Goal: Task Accomplishment & Management: Manage account settings

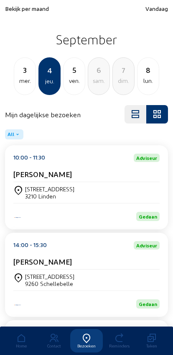
scroll to position [116, 0]
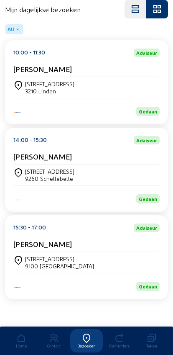
click at [31, 77] on div "[STREET_ADDRESS]" at bounding box center [86, 87] width 147 height 21
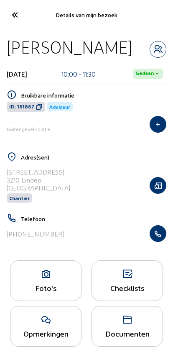
click at [152, 183] on icon "button" at bounding box center [158, 185] width 16 height 8
click at [159, 189] on icon "button" at bounding box center [158, 185] width 16 height 8
click at [165, 189] on icon "button" at bounding box center [158, 185] width 16 height 8
click at [163, 190] on icon "button" at bounding box center [158, 185] width 16 height 8
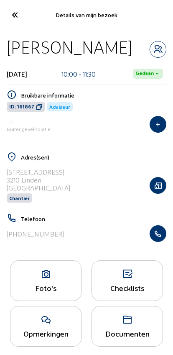
click at [165, 189] on icon "button" at bounding box center [158, 185] width 16 height 8
click at [42, 278] on icon at bounding box center [45, 274] width 71 height 10
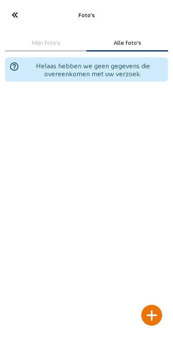
click at [155, 305] on div at bounding box center [152, 315] width 21 height 21
click at [154, 305] on div at bounding box center [152, 315] width 21 height 21
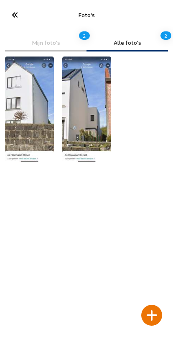
click at [154, 305] on div at bounding box center [152, 315] width 21 height 21
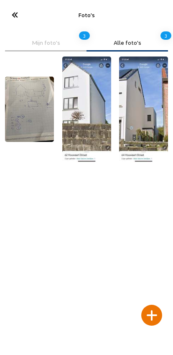
click at [10, 18] on icon at bounding box center [15, 15] width 14 height 15
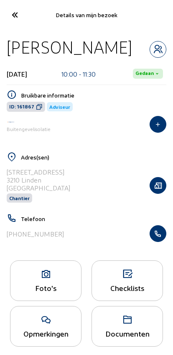
click at [17, 15] on icon at bounding box center [15, 15] width 14 height 15
